Goal: Task Accomplishment & Management: Manage account settings

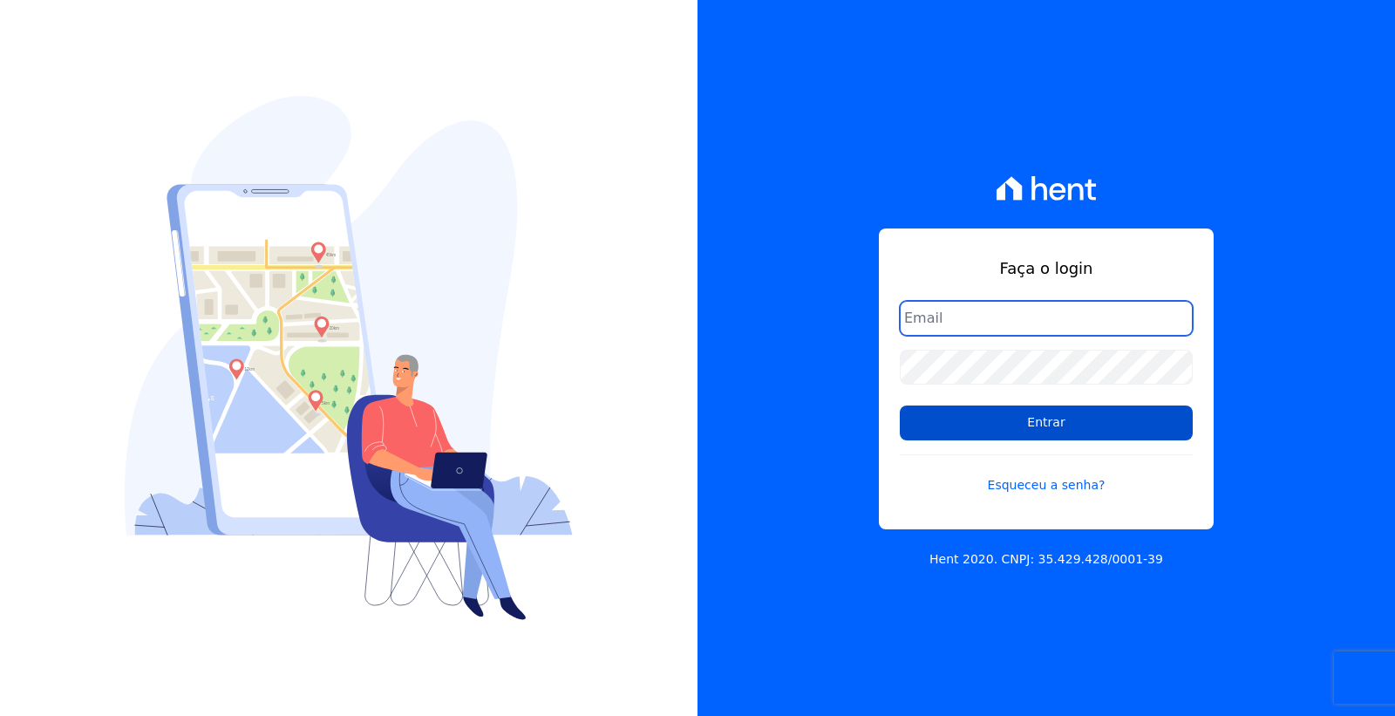
type input "[EMAIL_ADDRESS][DOMAIN_NAME]"
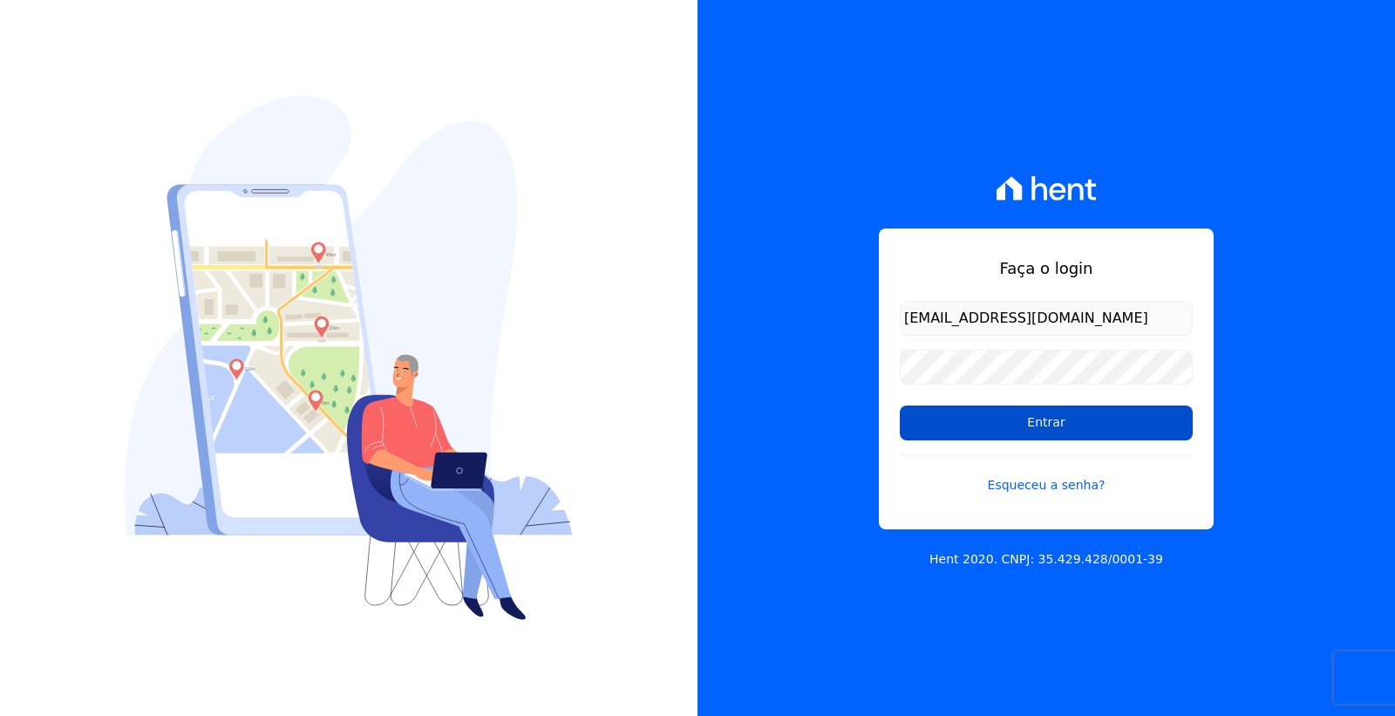
click at [1019, 412] on input "Entrar" at bounding box center [1046, 423] width 293 height 35
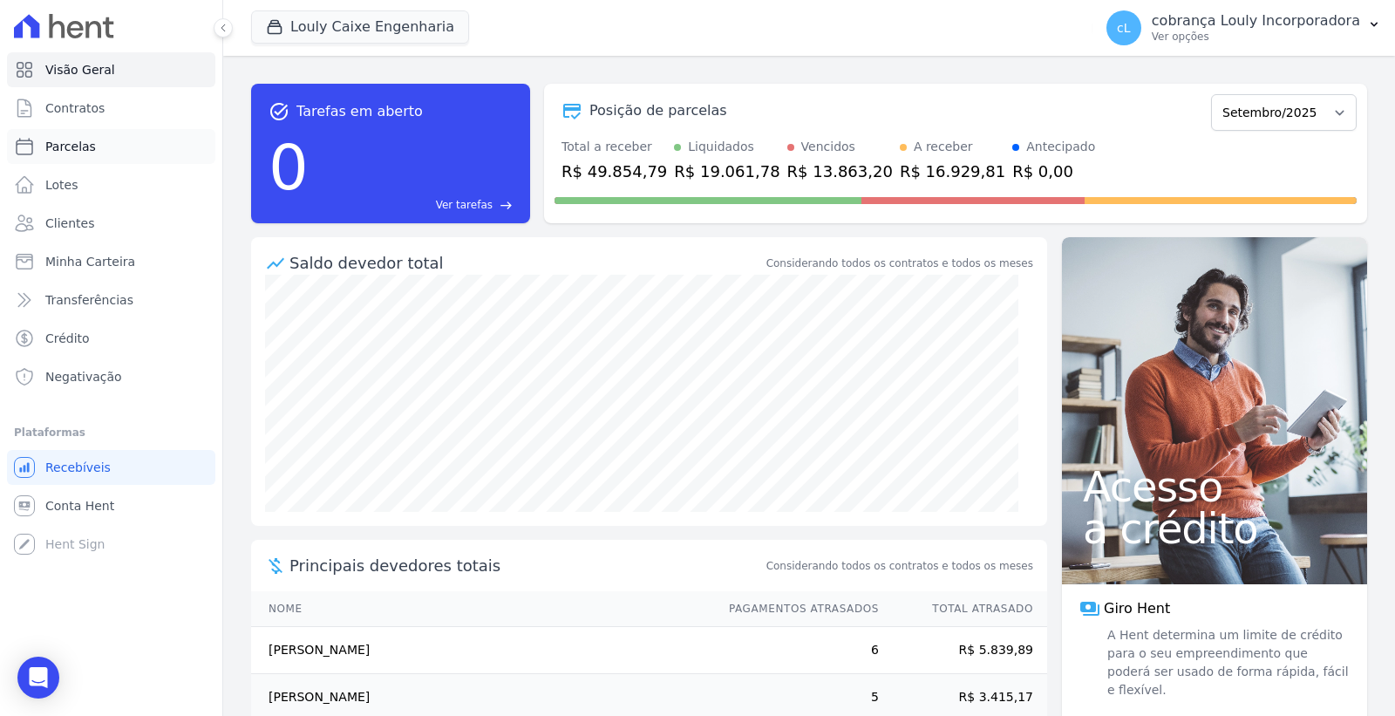
click at [72, 148] on span "Parcelas" at bounding box center [70, 146] width 51 height 17
select select
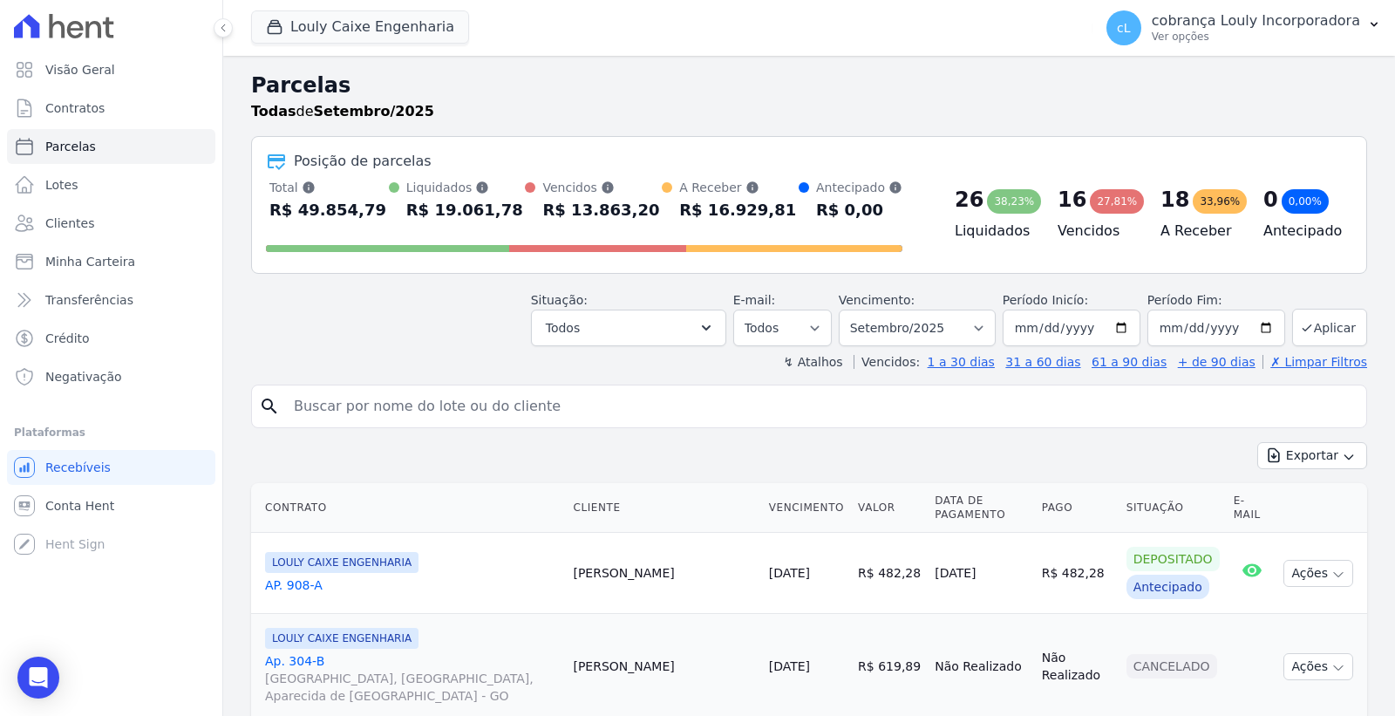
click at [542, 404] on input "search" at bounding box center [821, 406] width 1076 height 35
paste input "[PERSON_NAME] [PERSON_NAME]"
type input "[PERSON_NAME] [PERSON_NAME]"
select select
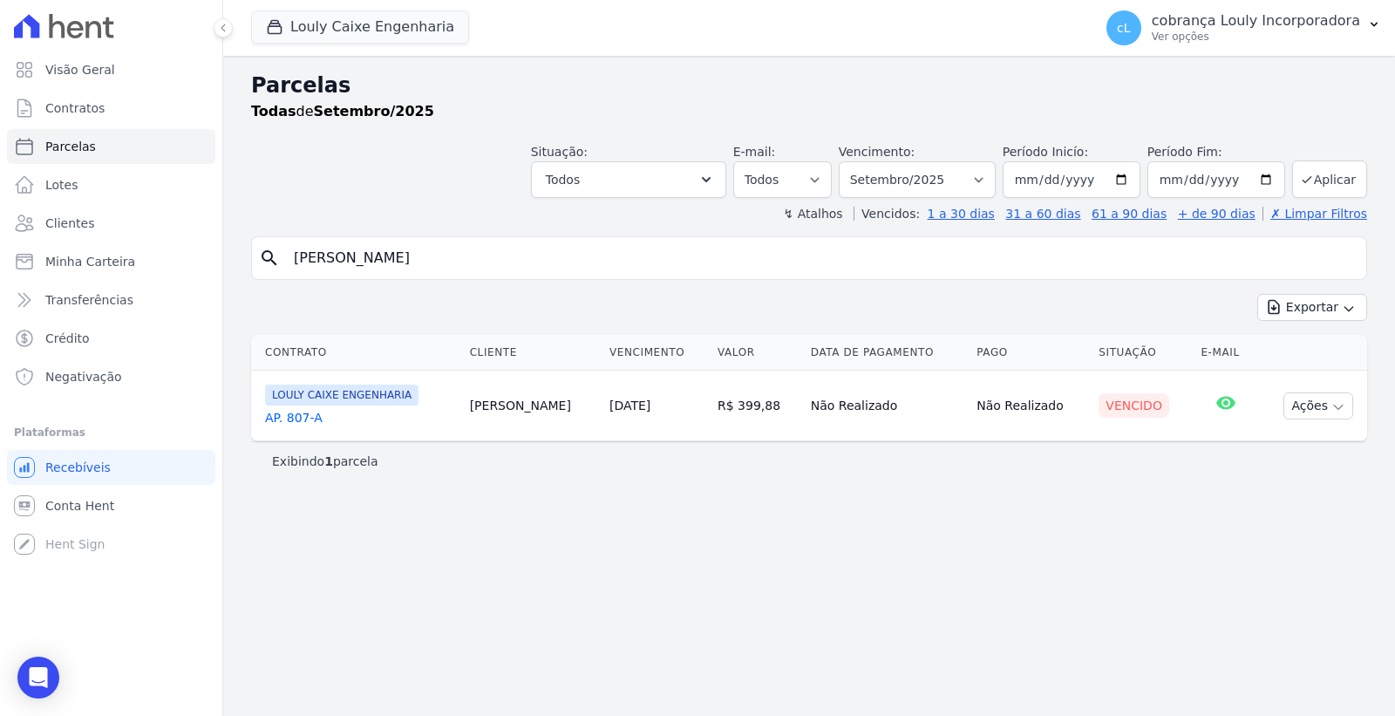
click at [326, 401] on span "LOULY CAIXE ENGENHARIA" at bounding box center [341, 395] width 153 height 21
click at [299, 413] on link "AP. 807-A" at bounding box center [360, 417] width 191 height 17
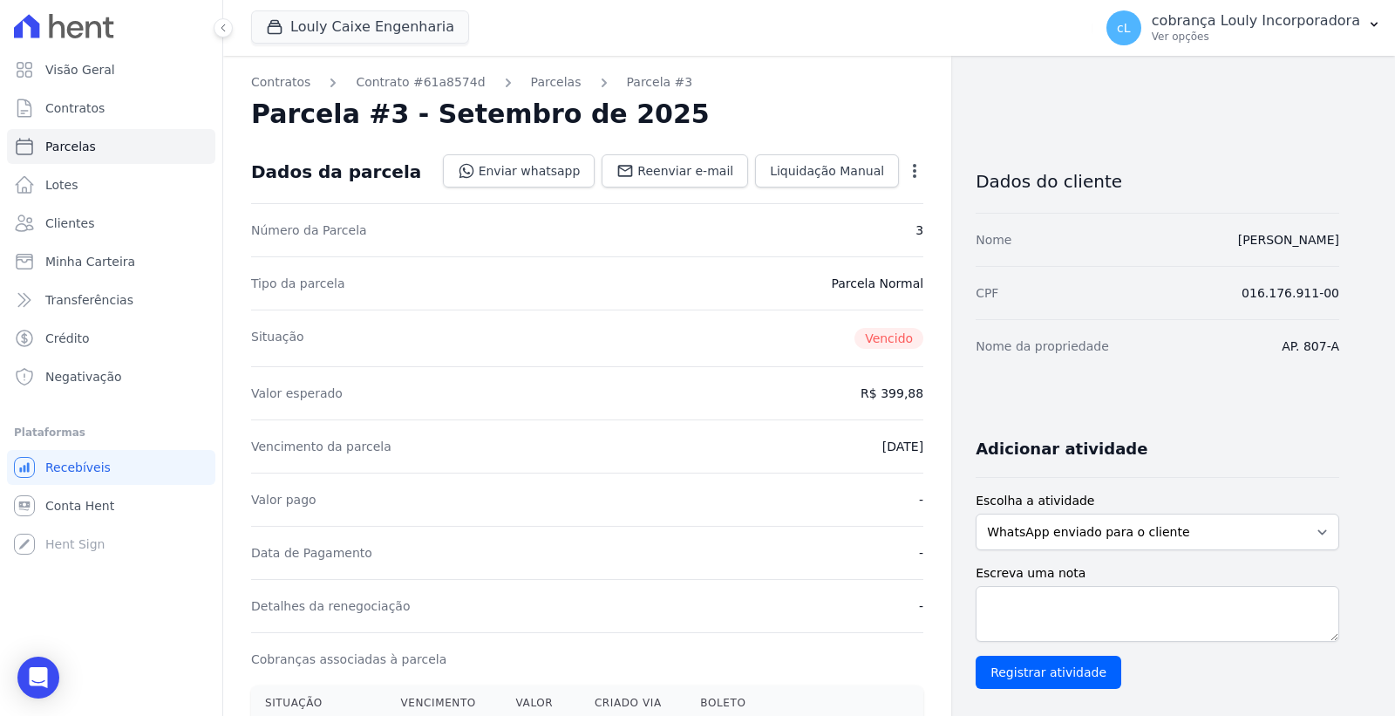
click at [914, 171] on icon "button" at bounding box center [914, 171] width 3 height 14
click at [844, 229] on link "Cancelar Cobrança" at bounding box center [839, 225] width 153 height 31
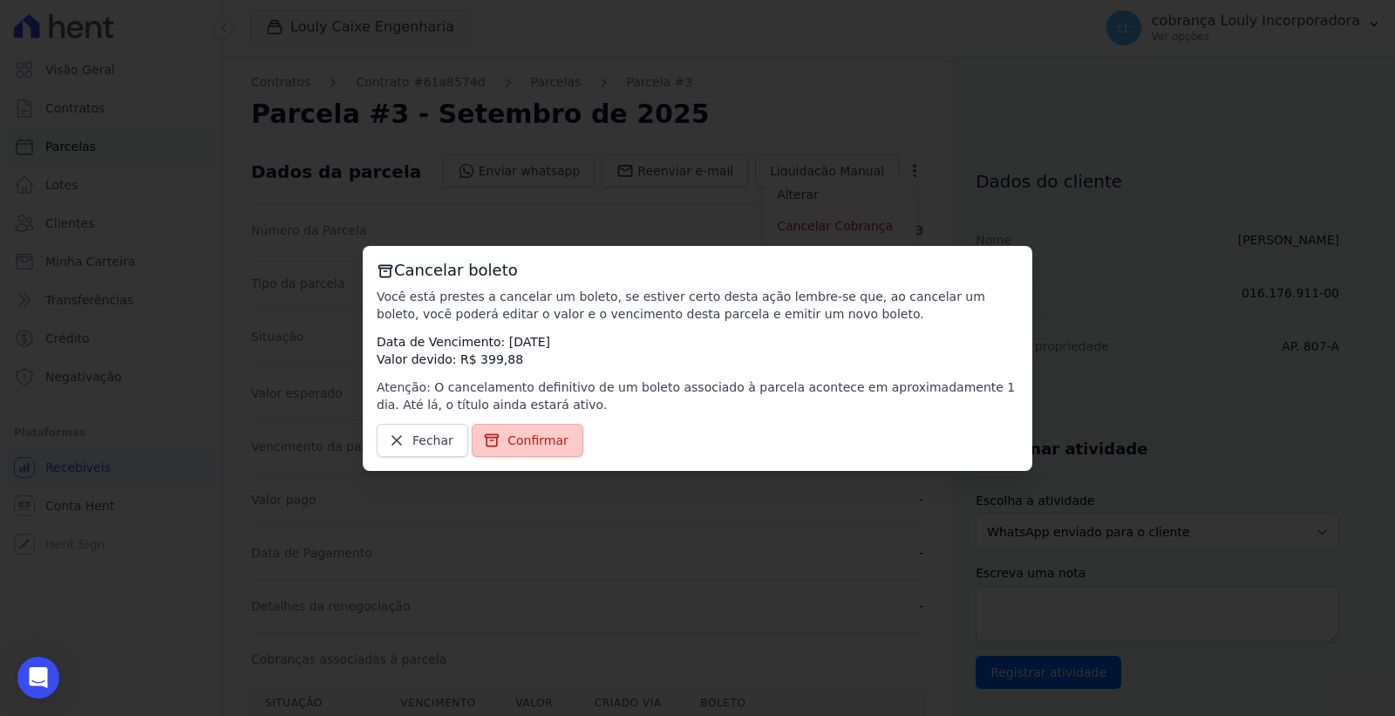
click at [537, 442] on span "Confirmar" at bounding box center [538, 440] width 61 height 17
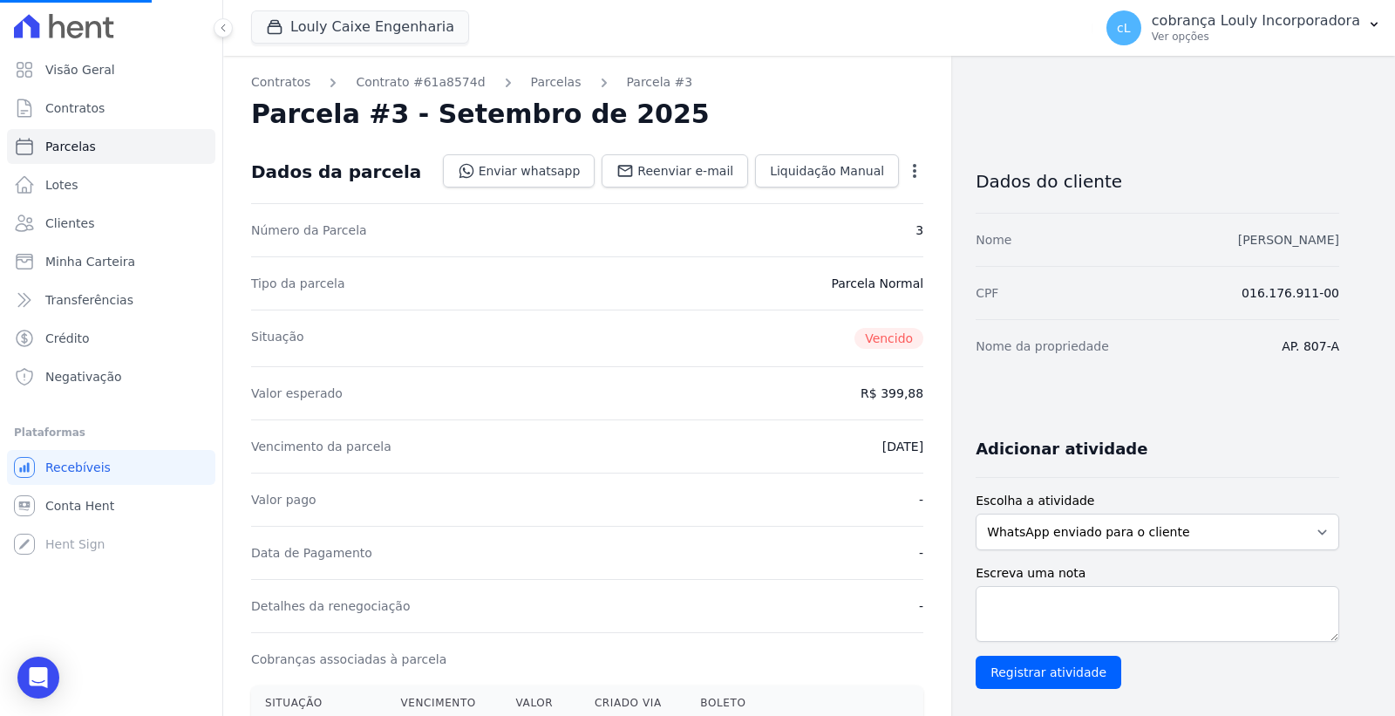
click at [1275, 246] on link "[PERSON_NAME] [PERSON_NAME]" at bounding box center [1288, 240] width 101 height 14
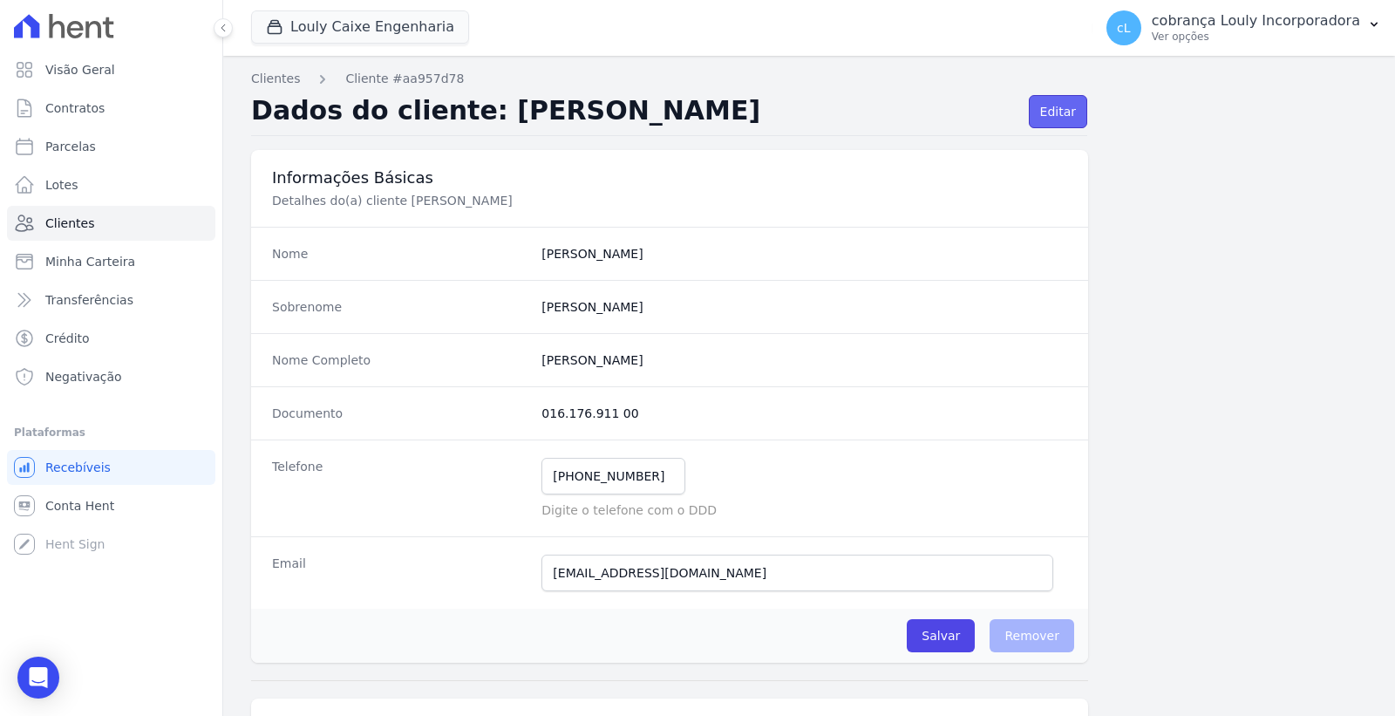
click at [1043, 100] on link "Editar" at bounding box center [1058, 111] width 58 height 33
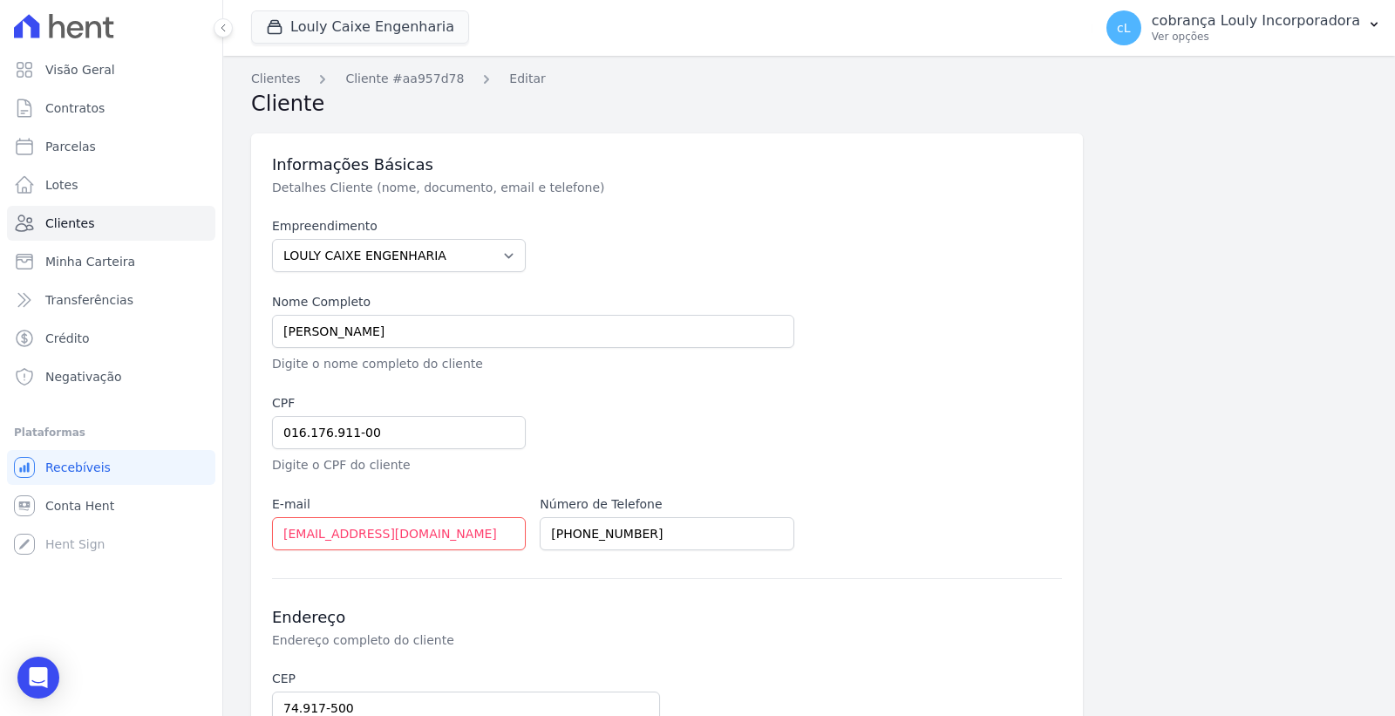
scroll to position [326, 0]
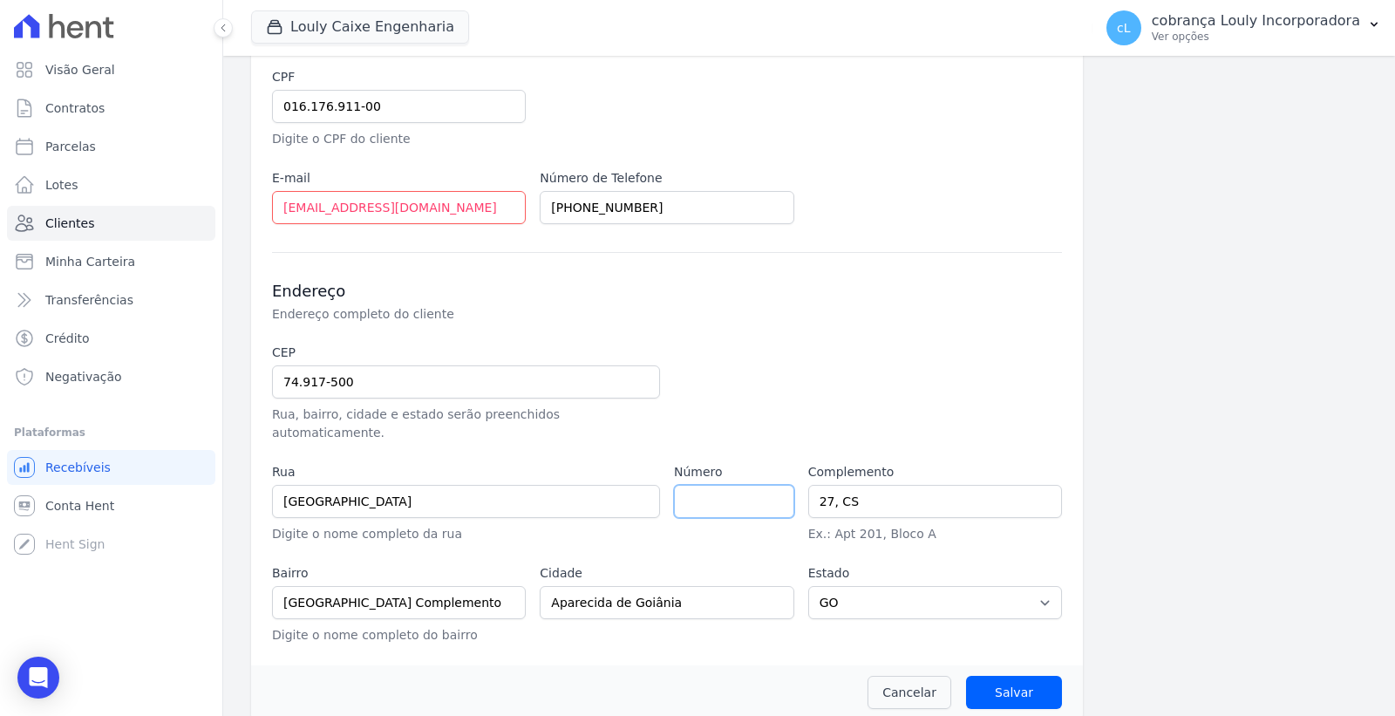
click at [716, 485] on input "number" at bounding box center [734, 501] width 120 height 33
click at [767, 485] on input "1" at bounding box center [734, 501] width 120 height 33
type input "0"
click at [767, 485] on input "0" at bounding box center [734, 501] width 120 height 33
click at [526, 386] on input "74.917-500" at bounding box center [466, 381] width 388 height 33
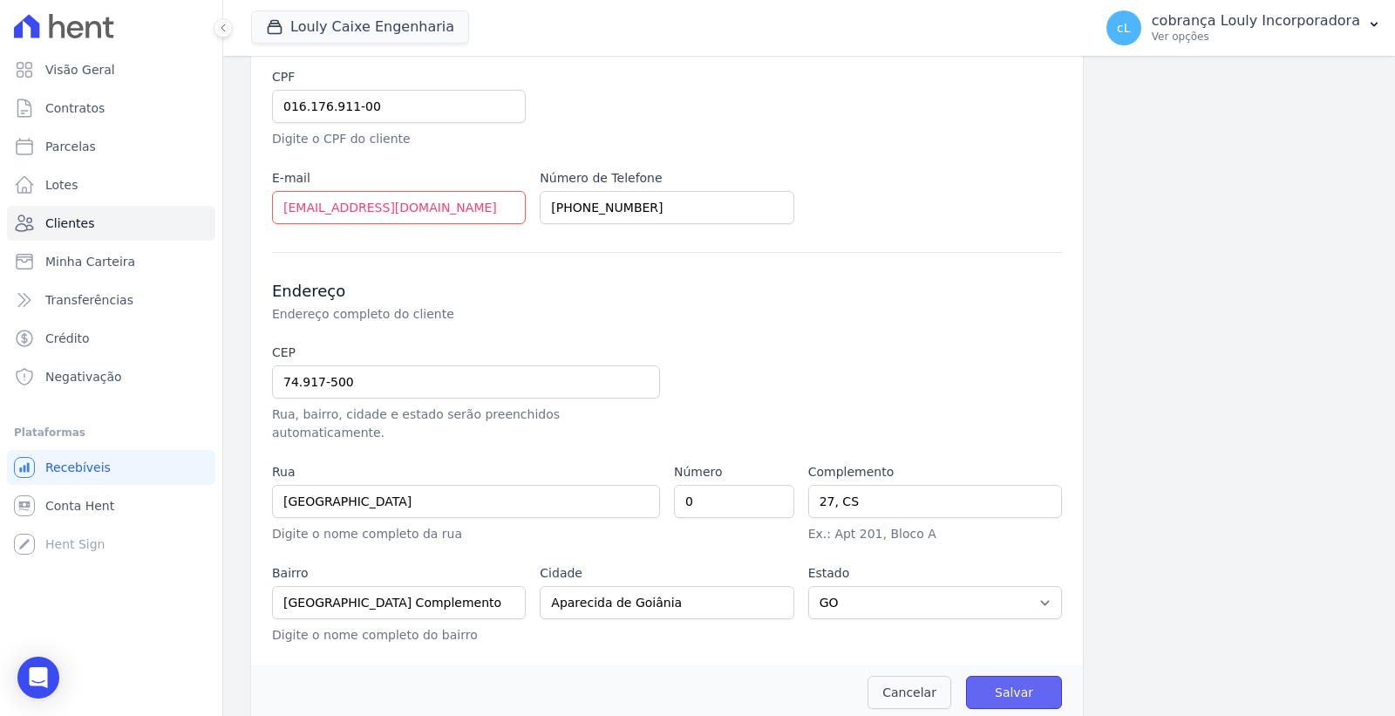
click at [1007, 676] on input "Salvar" at bounding box center [1014, 692] width 96 height 33
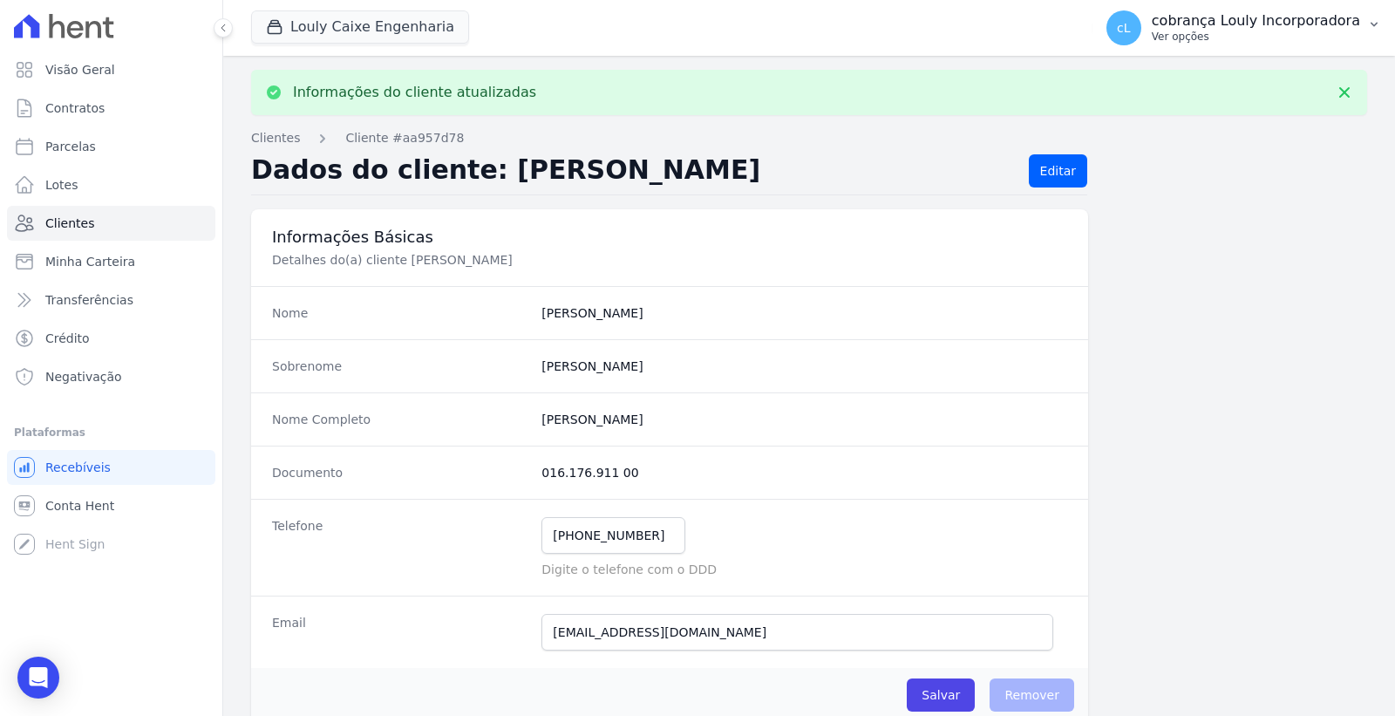
click at [1276, 40] on p "Ver opções" at bounding box center [1256, 37] width 208 height 14
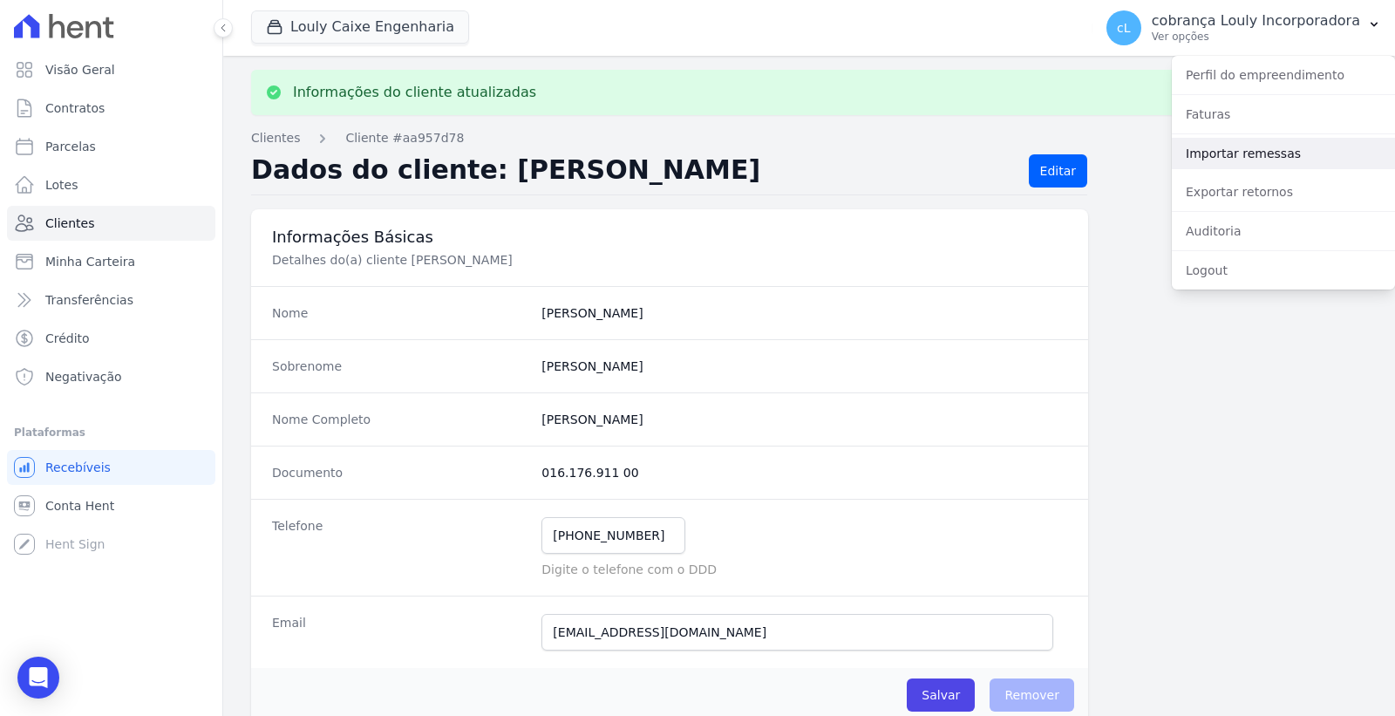
click at [1219, 151] on link "Importar remessas" at bounding box center [1283, 153] width 223 height 31
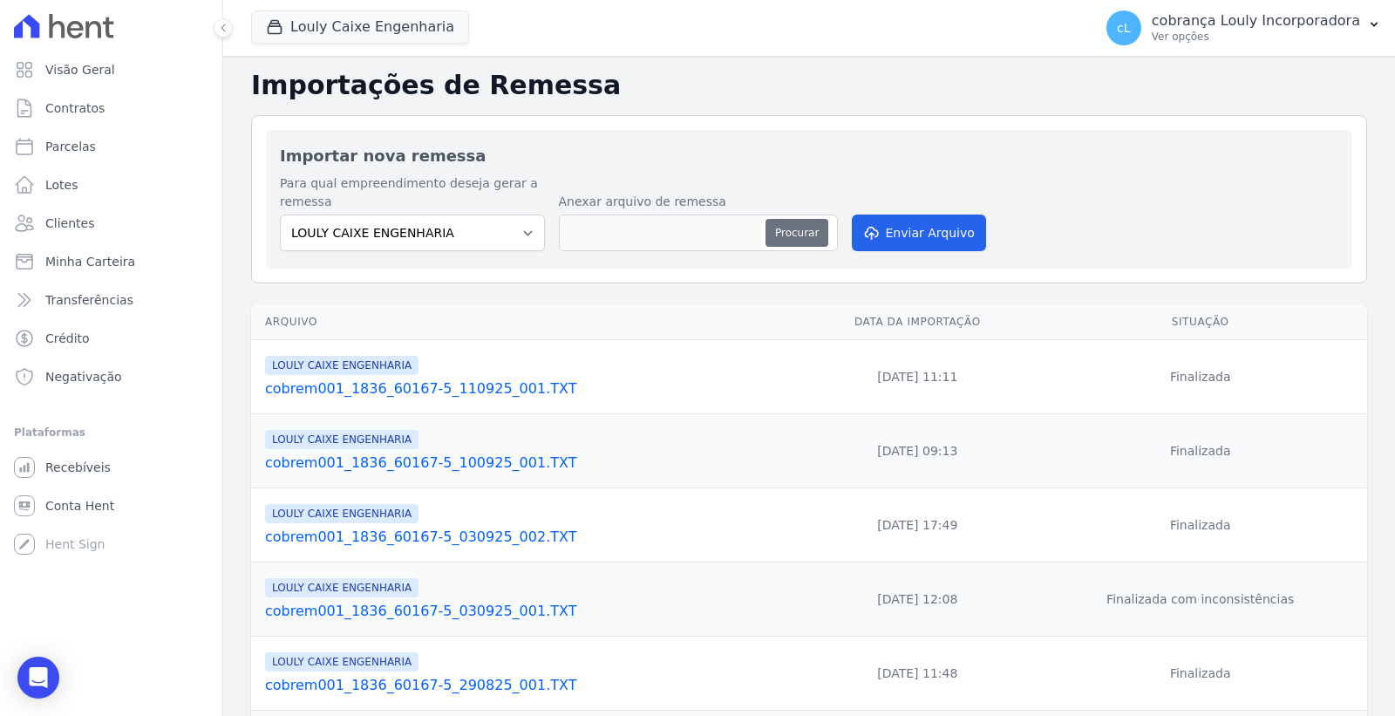
click at [808, 234] on button "Procurar" at bounding box center [797, 233] width 63 height 28
type input "cobrem001_1836_60167-5_160925_001.TXT"
click at [909, 244] on button "Enviar Arquivo" at bounding box center [919, 233] width 134 height 37
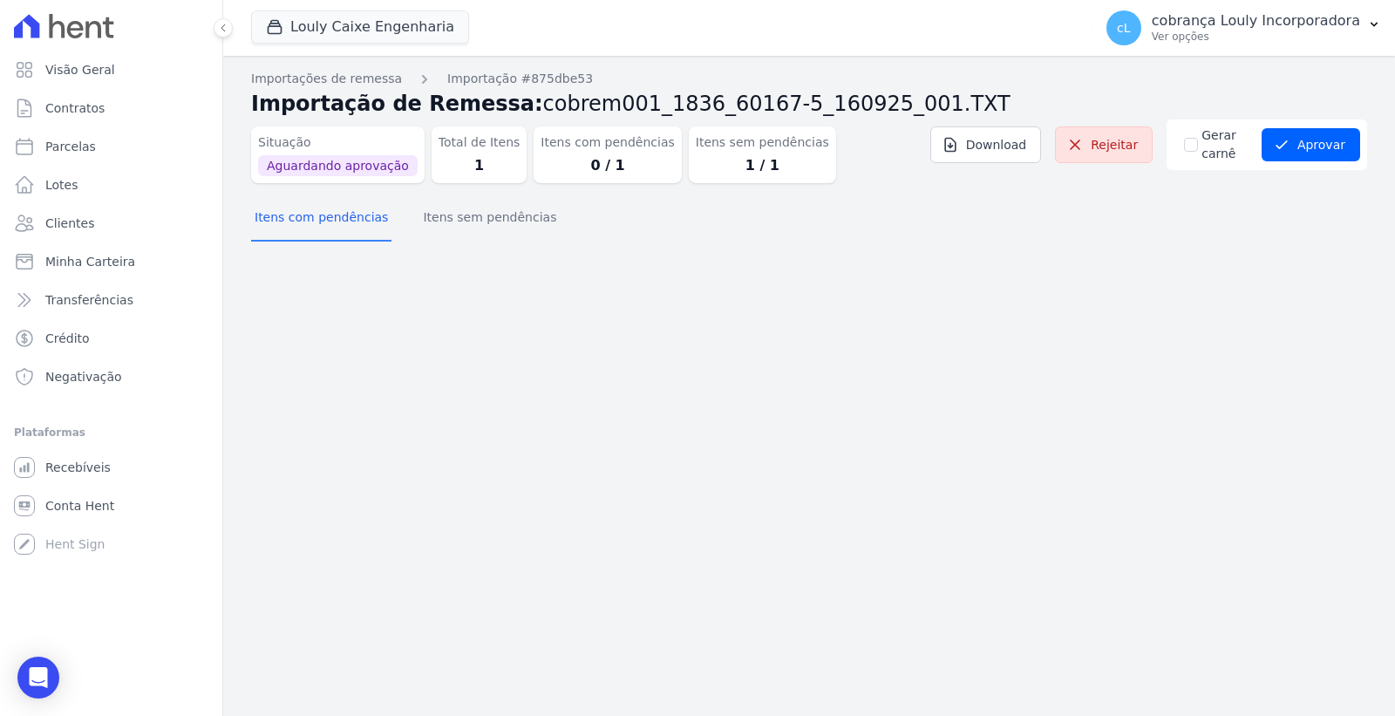
click at [696, 160] on dd "1 / 1" at bounding box center [762, 165] width 133 height 21
click at [716, 167] on dd "1 / 1" at bounding box center [762, 165] width 133 height 21
click at [465, 224] on button "Itens sem pendências" at bounding box center [490, 218] width 140 height 45
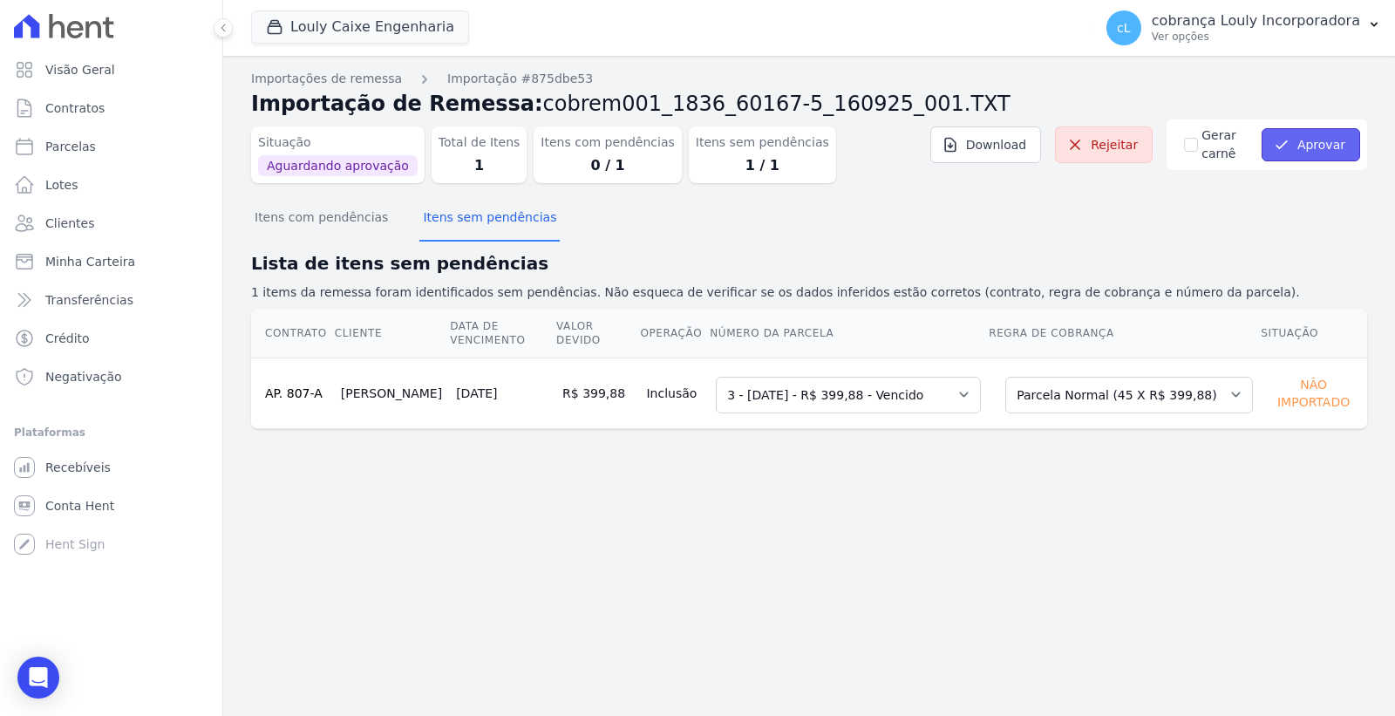
click at [1311, 153] on button "Aprovar" at bounding box center [1311, 144] width 99 height 33
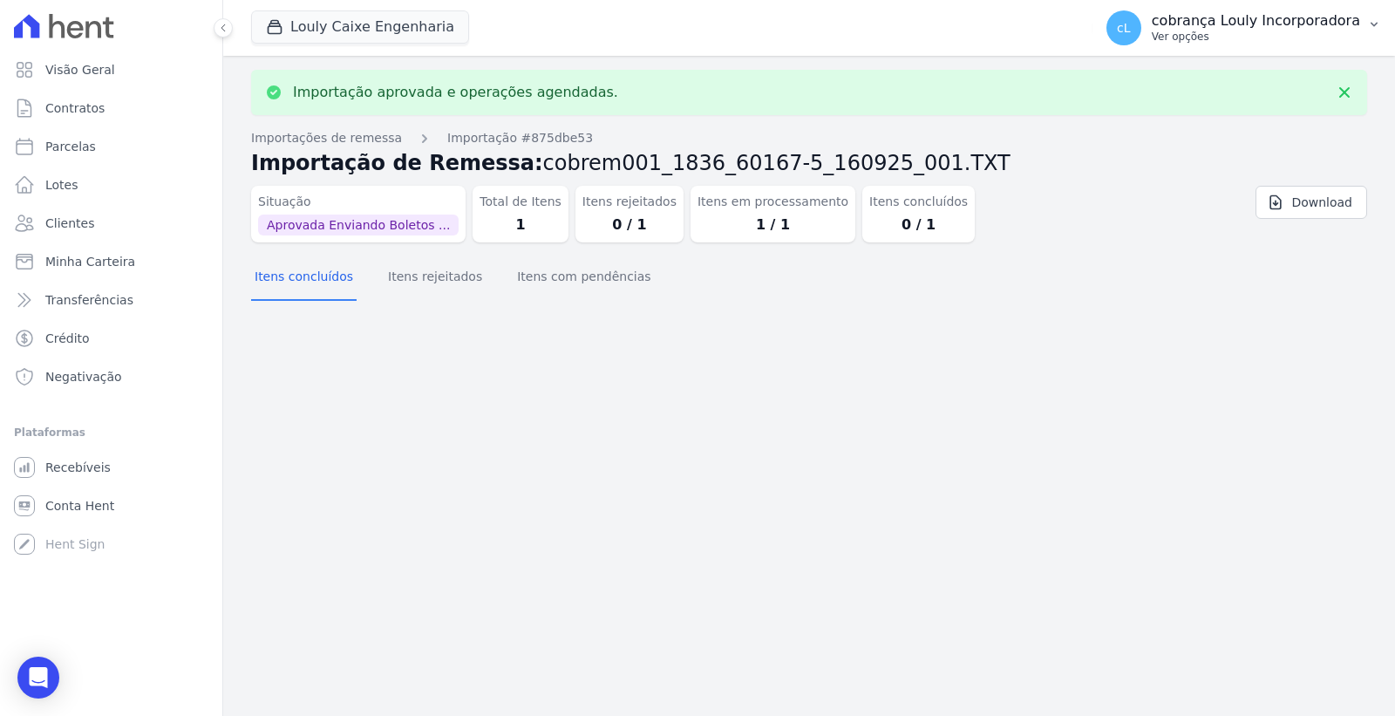
click at [1293, 24] on p "cobrança Louly Incorporadora" at bounding box center [1256, 20] width 208 height 17
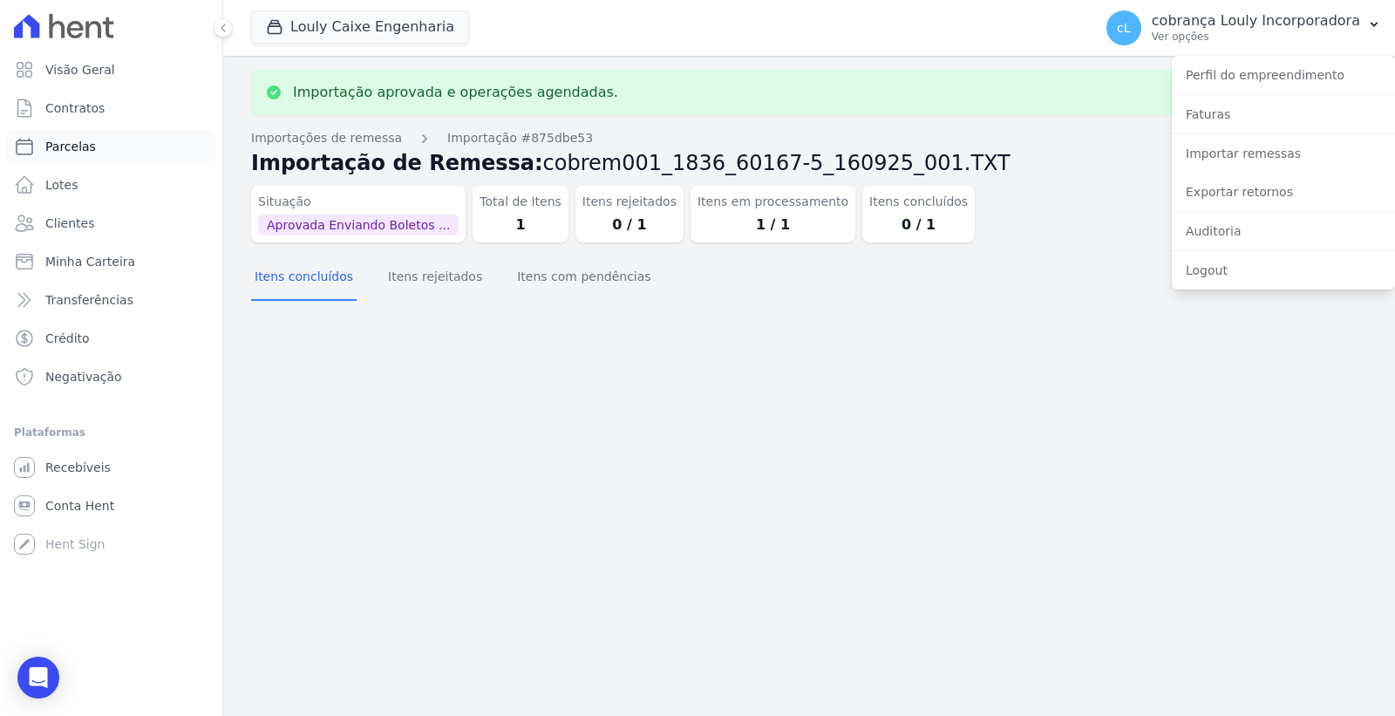
click at [76, 133] on link "Parcelas" at bounding box center [111, 146] width 208 height 35
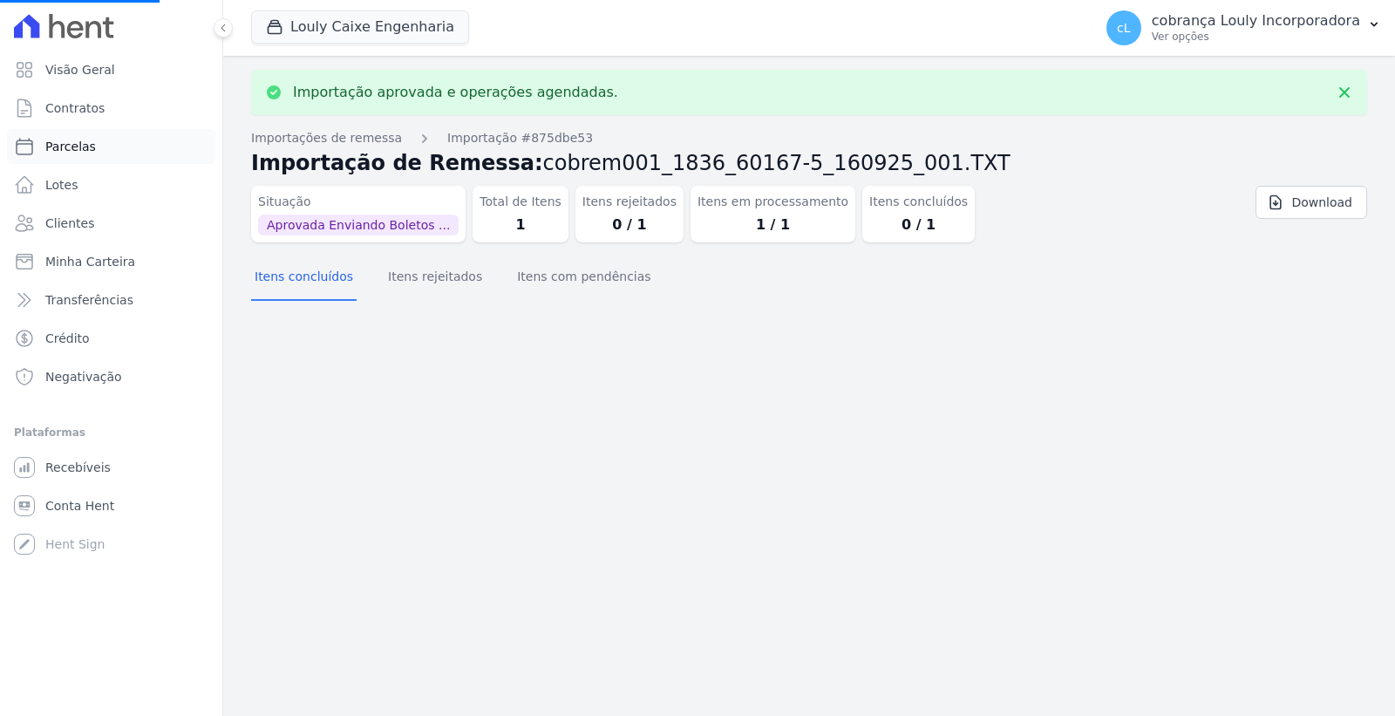
select select
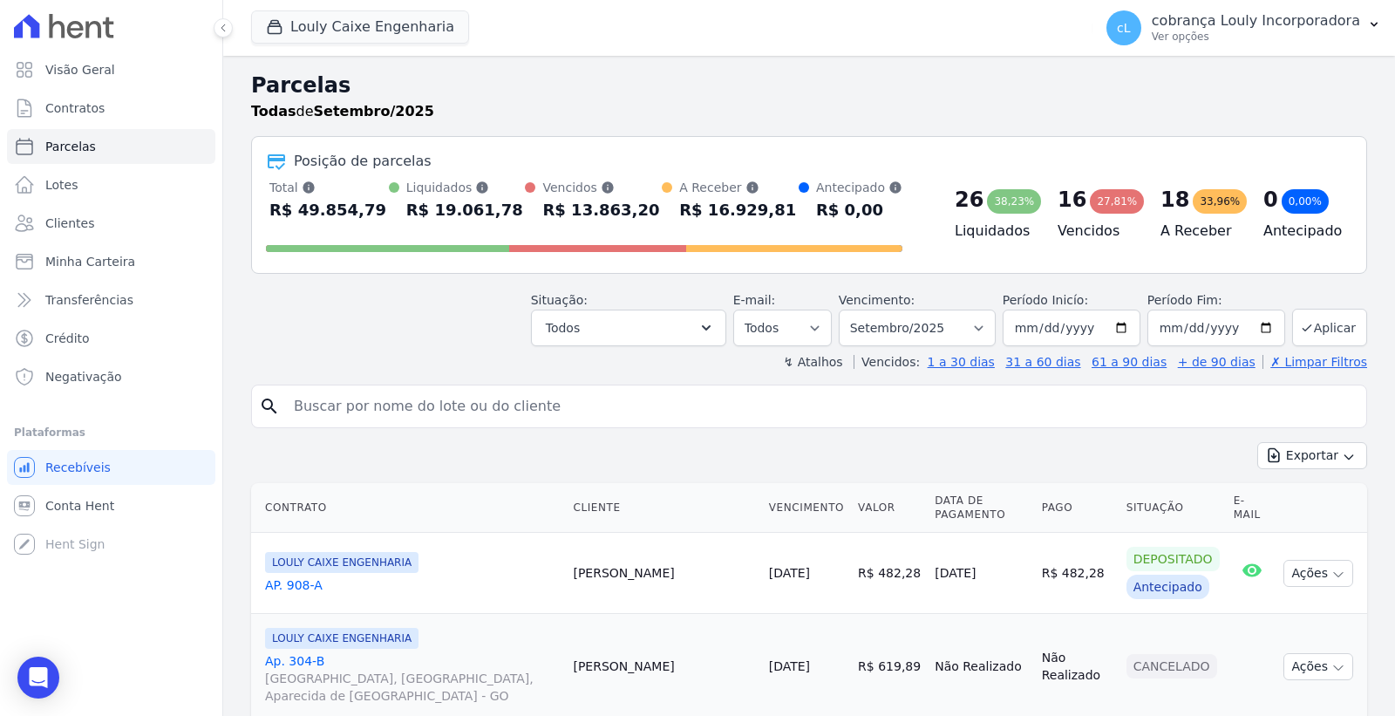
click at [393, 406] on input "search" at bounding box center [821, 406] width 1076 height 35
paste input "[PERSON_NAME] [PERSON_NAME]"
type input "[PERSON_NAME] [PERSON_NAME]"
select select
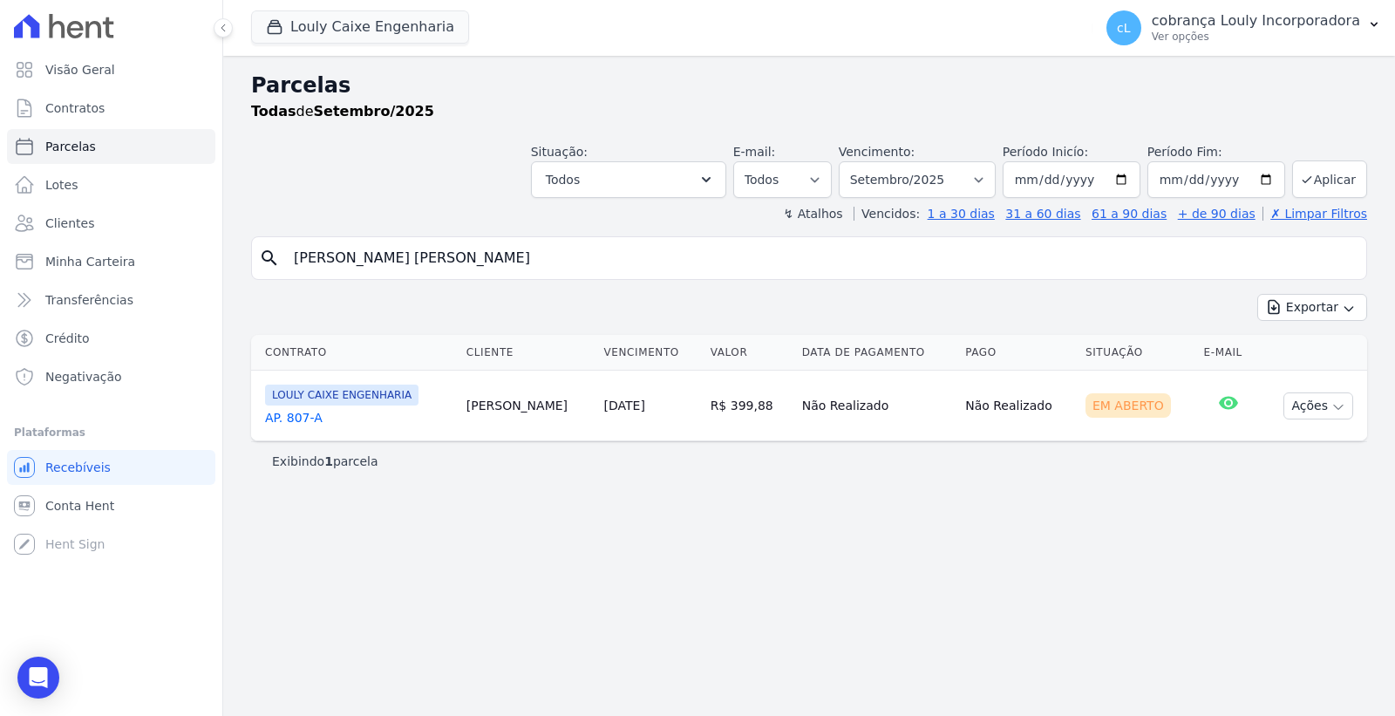
click at [291, 424] on link "AP. 807-A" at bounding box center [359, 417] width 188 height 17
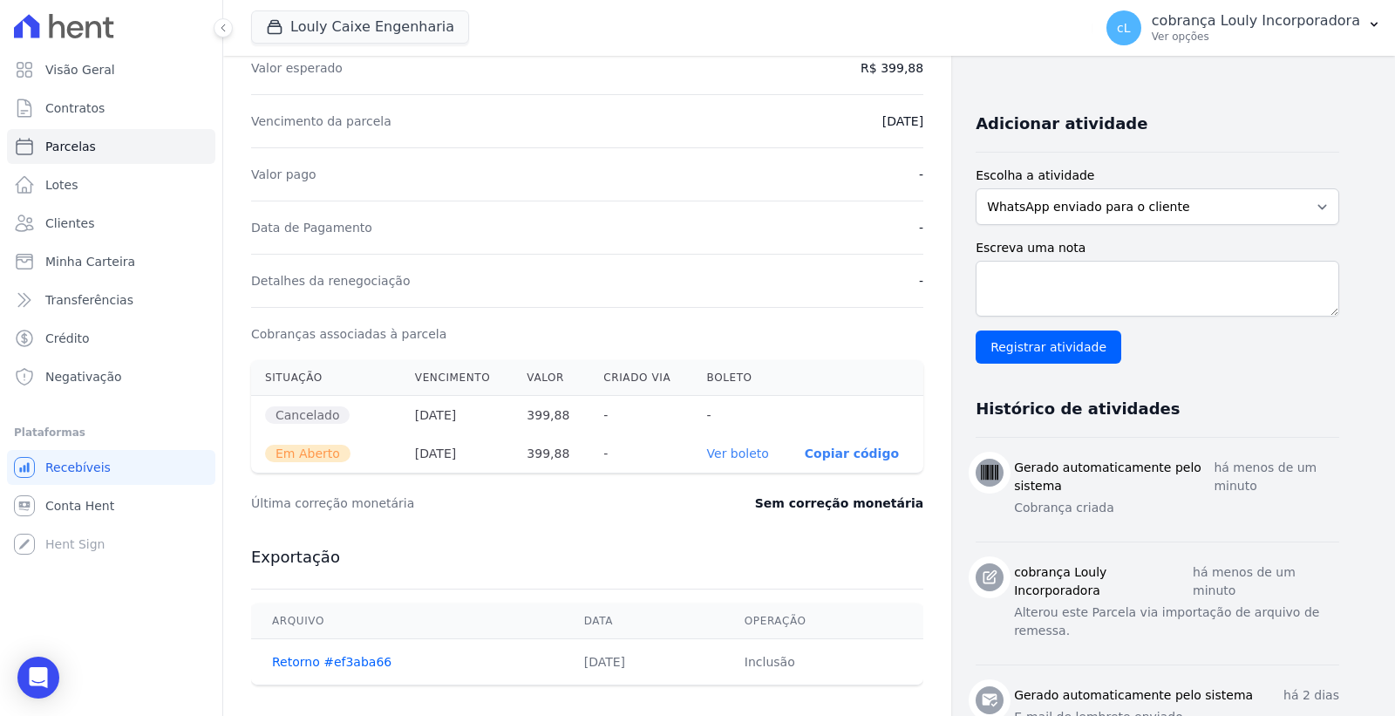
scroll to position [387, 0]
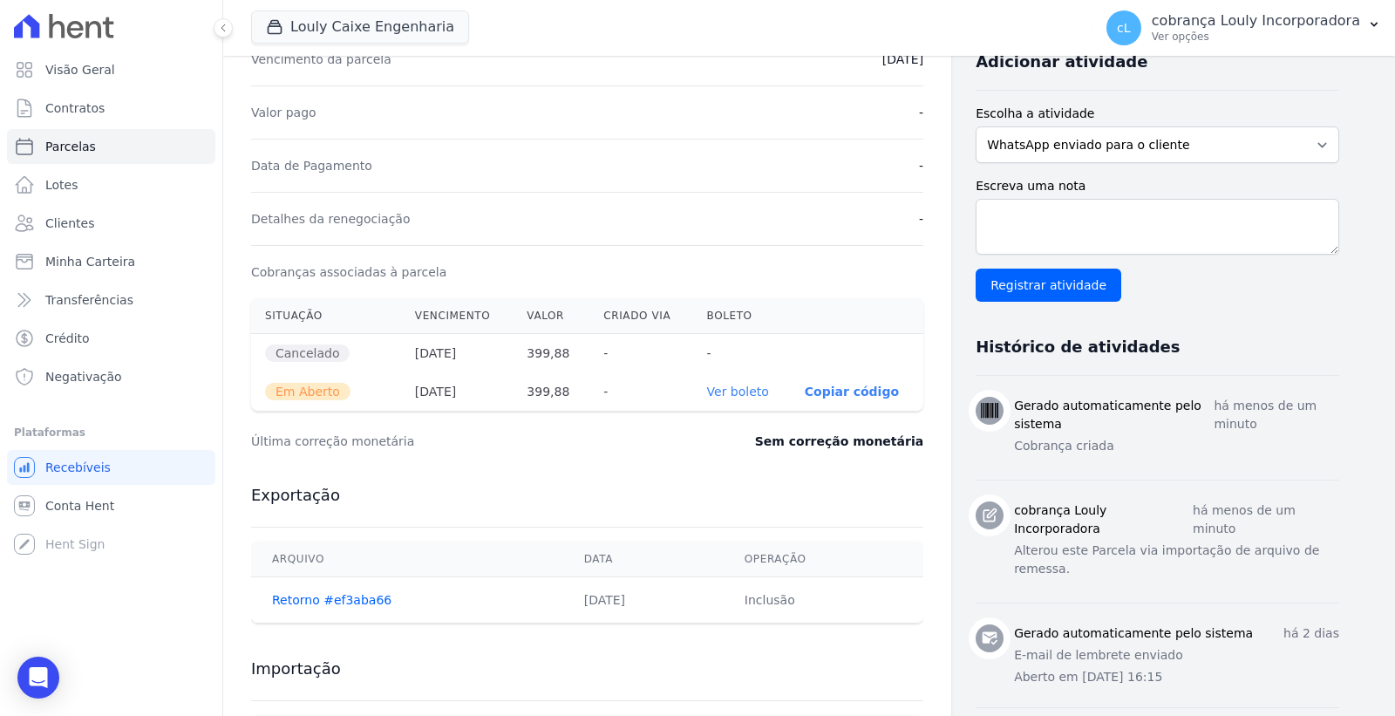
click at [729, 395] on link "Ver boleto" at bounding box center [738, 392] width 62 height 14
click at [1329, 27] on p "cobrança Louly Incorporadora" at bounding box center [1256, 20] width 208 height 17
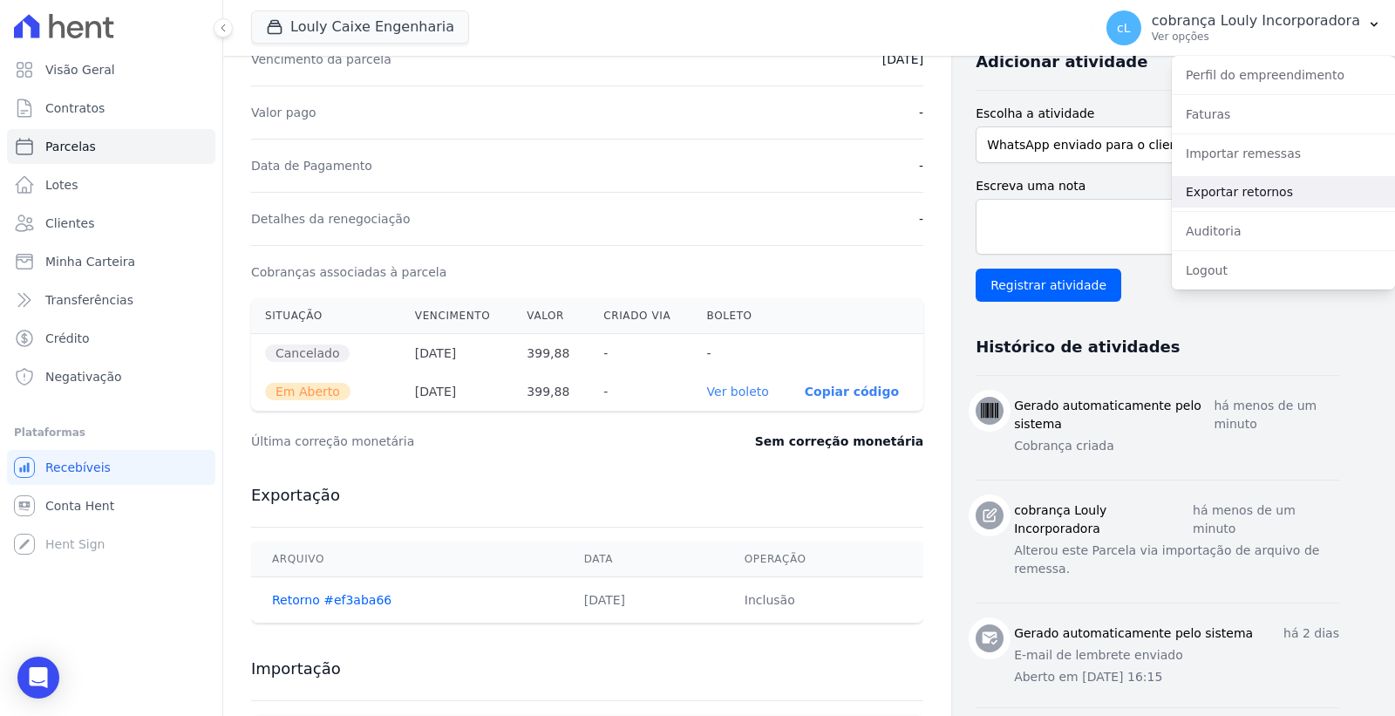
click at [1252, 192] on link "Exportar retornos" at bounding box center [1283, 191] width 223 height 31
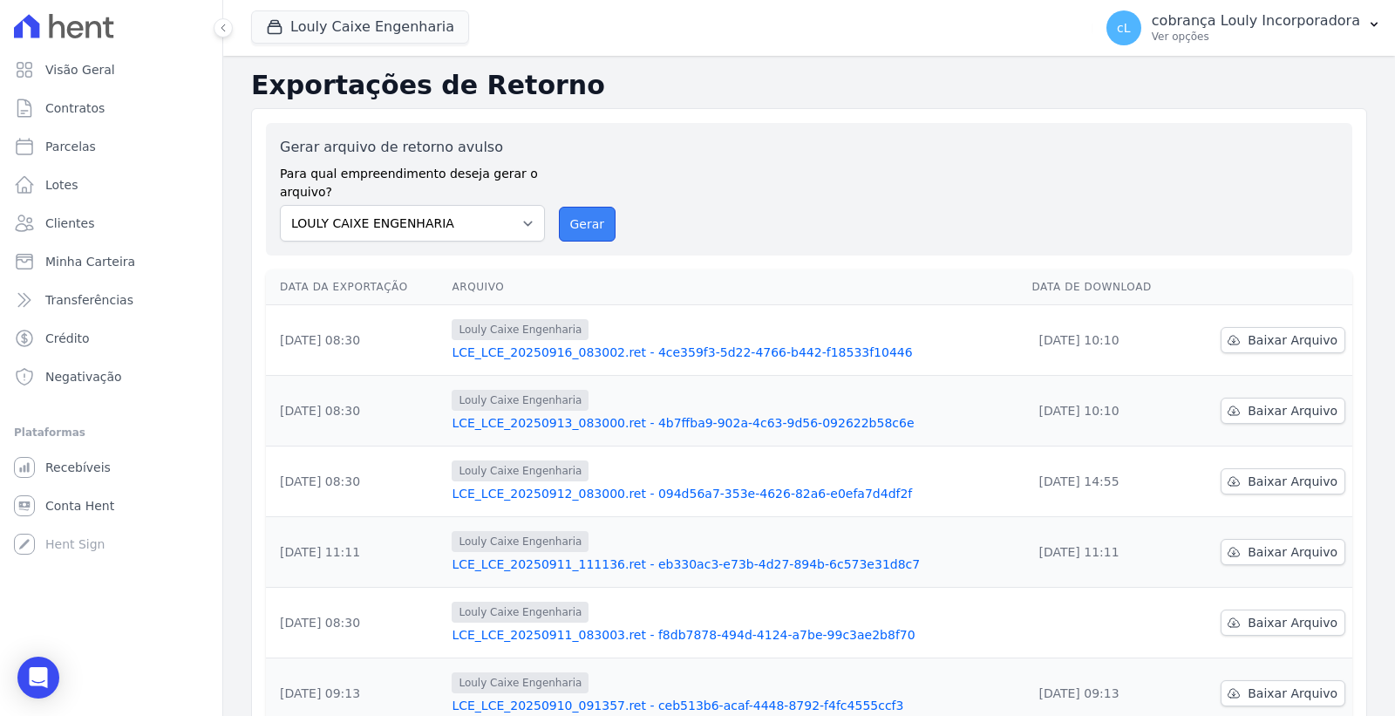
click at [595, 229] on button "Gerar" at bounding box center [588, 224] width 58 height 35
click at [1248, 336] on span "Baixar Arquivo" at bounding box center [1293, 339] width 90 height 17
